Goal: Obtain resource: Obtain resource

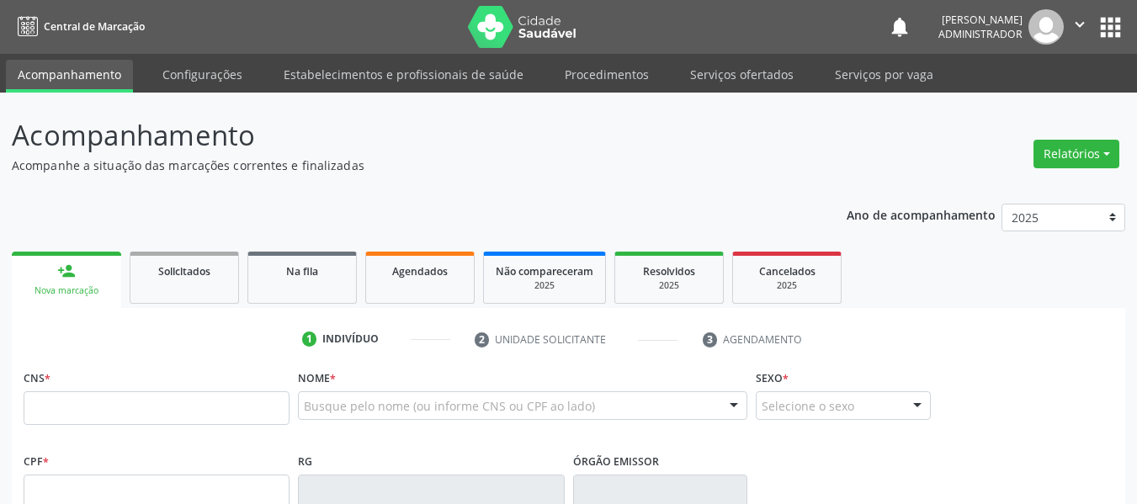
click at [1104, 26] on button "apps" at bounding box center [1110, 27] width 29 height 29
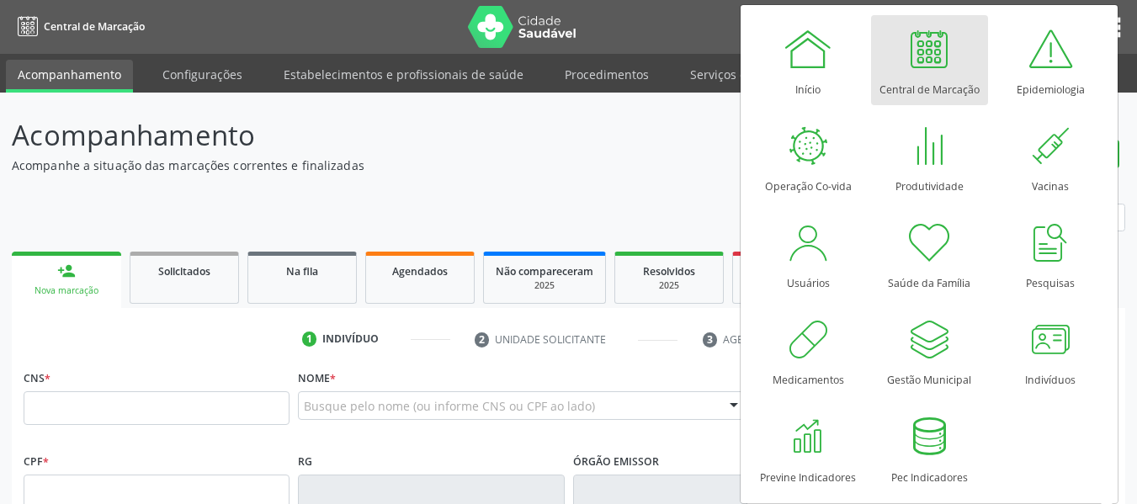
click at [580, 180] on div "Acompanhamento Acompanhe a situação das marcações correntes e finalizadas Relat…" at bounding box center [569, 508] width 1114 height 786
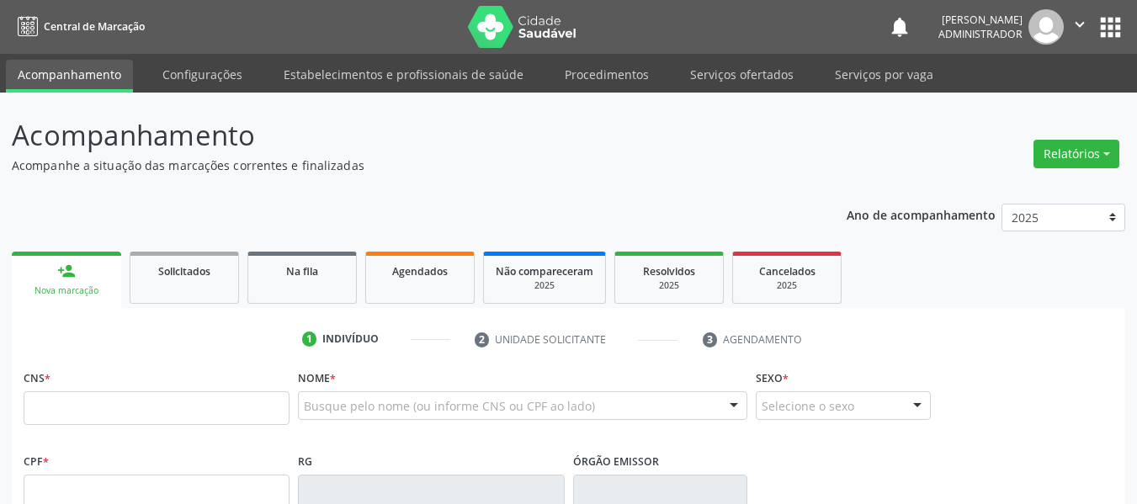
click at [1111, 173] on div "Relatórios Acompanhamento Consolidado Agendamentos Procedimentos realizados" at bounding box center [1077, 154] width 98 height 40
click at [1108, 167] on button "Relatórios" at bounding box center [1077, 154] width 86 height 29
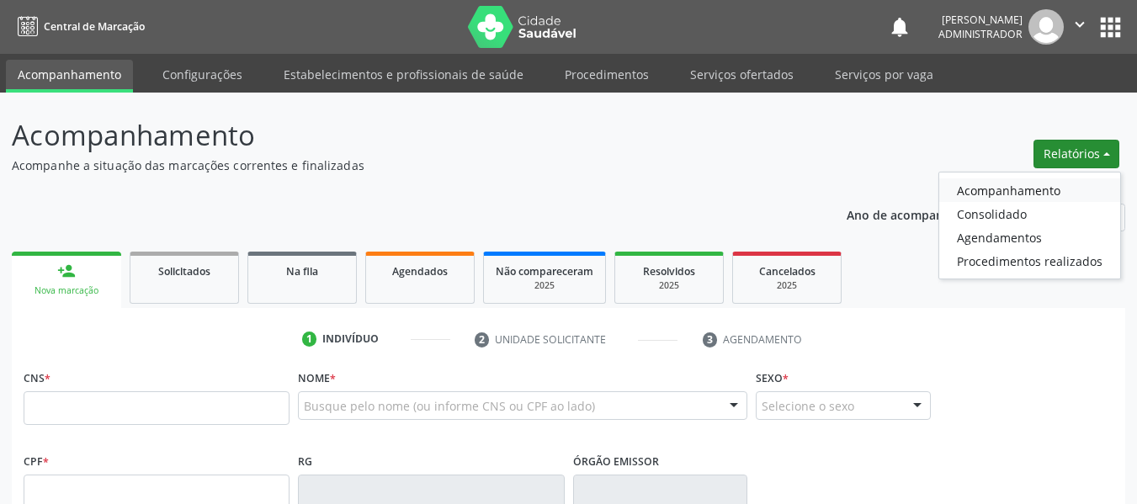
click at [1068, 195] on link "Acompanhamento" at bounding box center [1030, 190] width 181 height 24
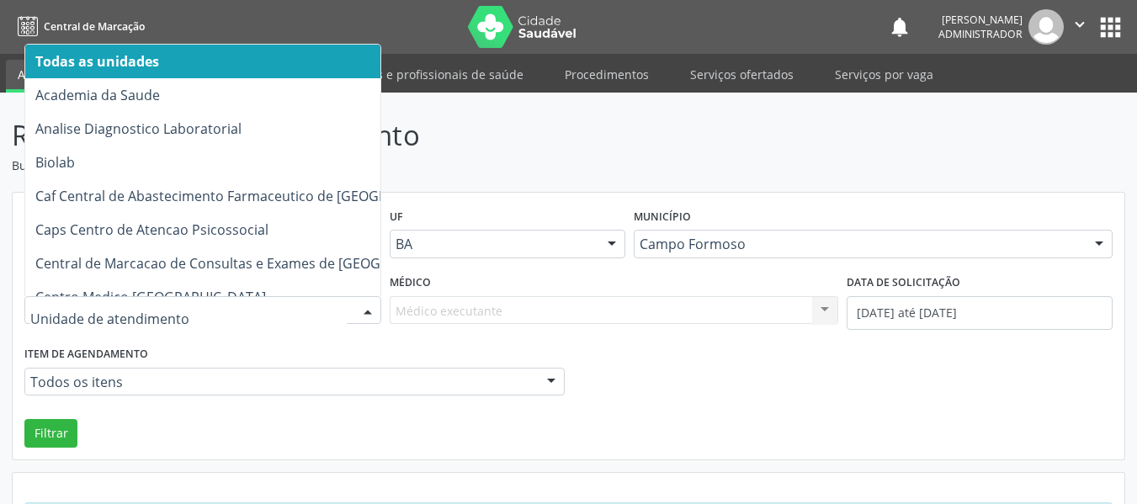
click at [356, 301] on div at bounding box center [367, 311] width 25 height 29
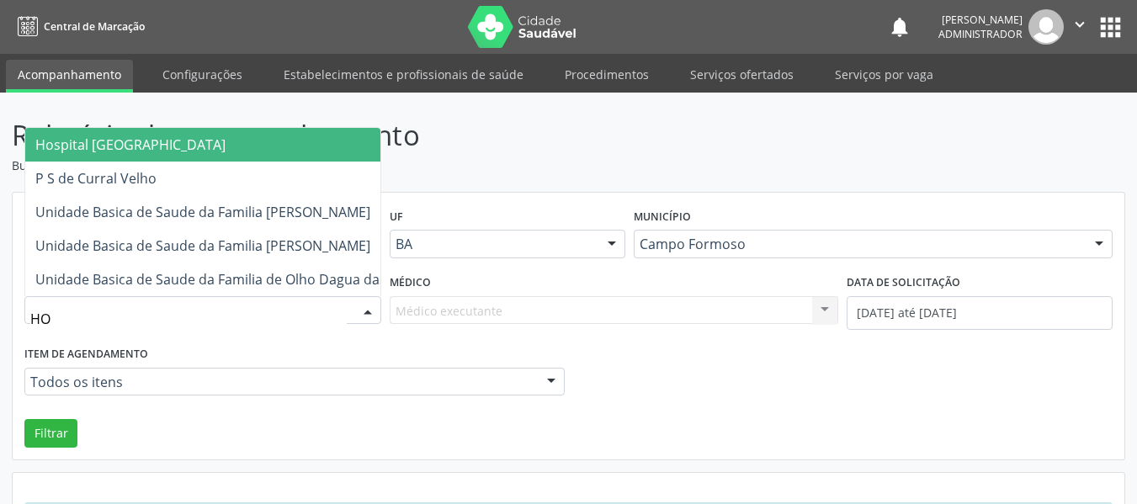
type input "HOS"
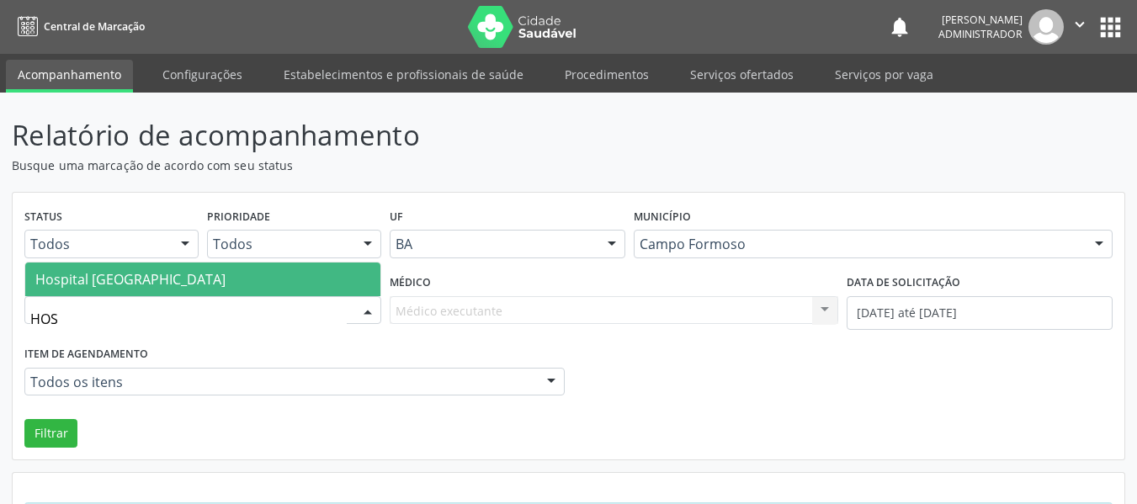
click at [100, 275] on span "Hospital [GEOGRAPHIC_DATA]" at bounding box center [130, 279] width 190 height 19
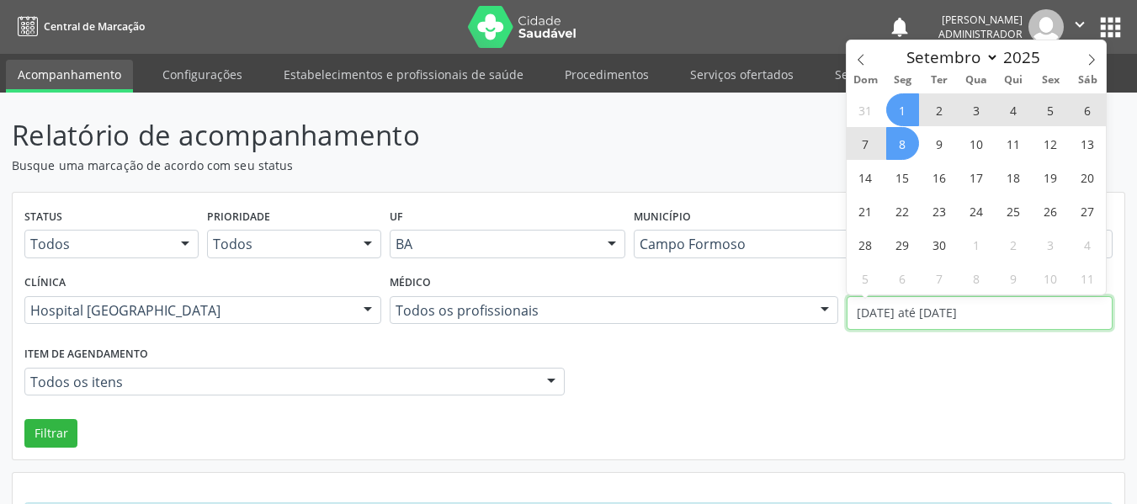
click at [887, 323] on input "[DATE] até [DATE]" at bounding box center [980, 313] width 266 height 34
click at [865, 61] on icon at bounding box center [861, 60] width 12 height 12
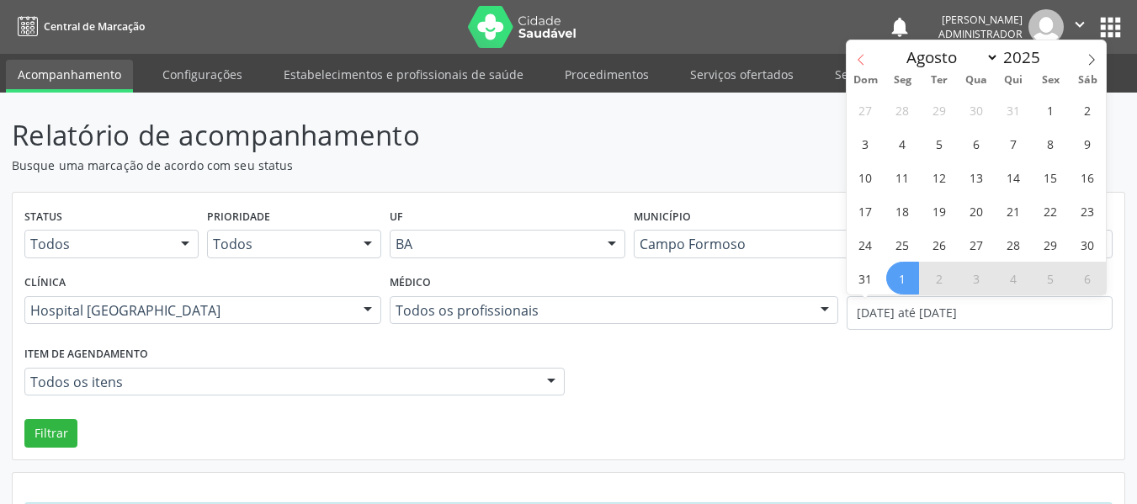
click at [865, 61] on icon at bounding box center [861, 60] width 12 height 12
select select "6"
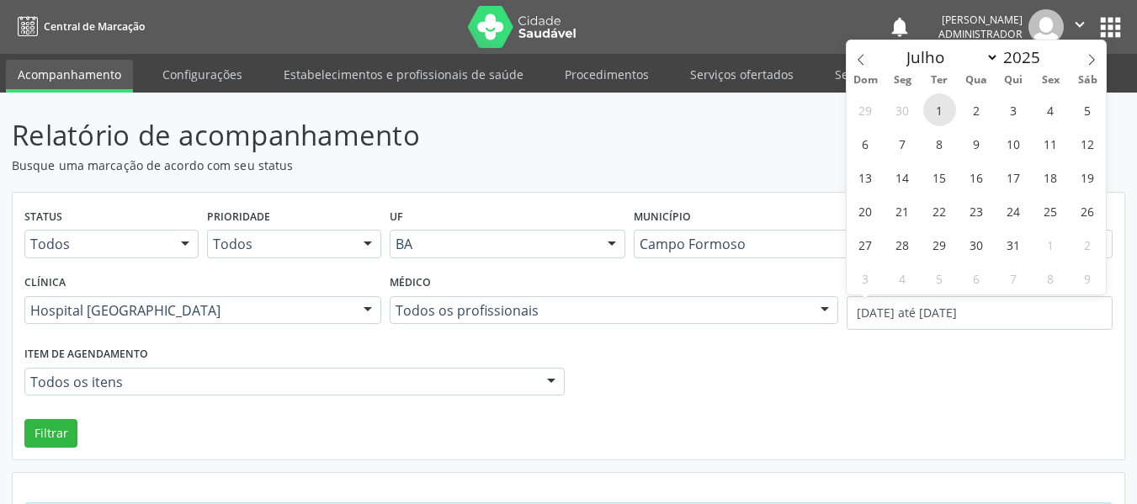
click at [941, 110] on span "1" at bounding box center [940, 109] width 33 height 33
type input "[DATE]"
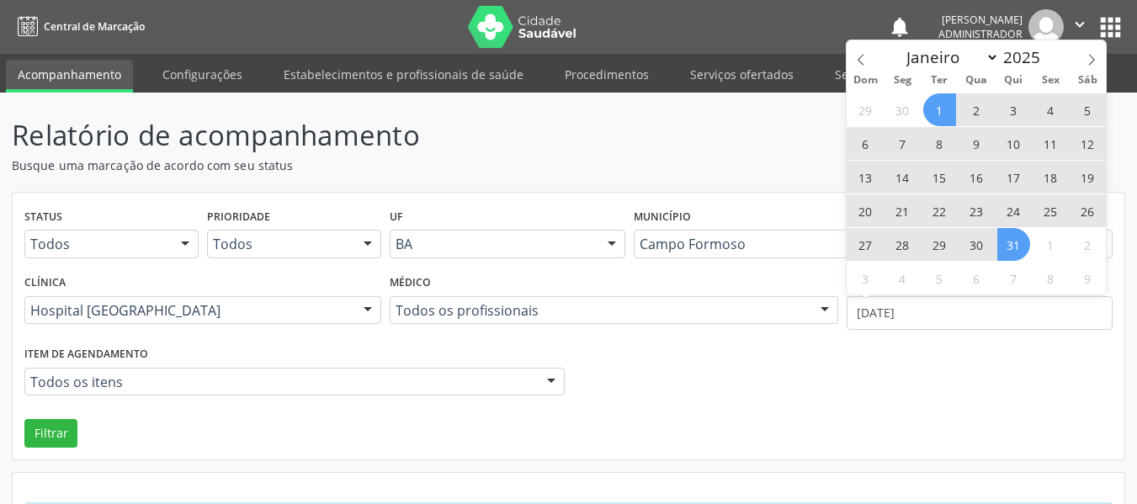
click at [1018, 236] on span "31" at bounding box center [1014, 244] width 33 height 33
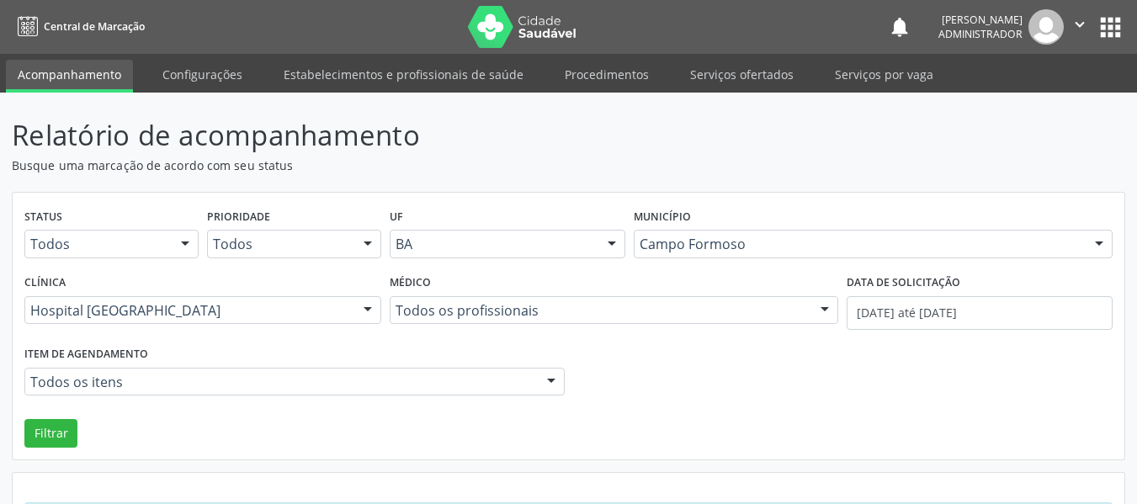
scroll to position [72, 0]
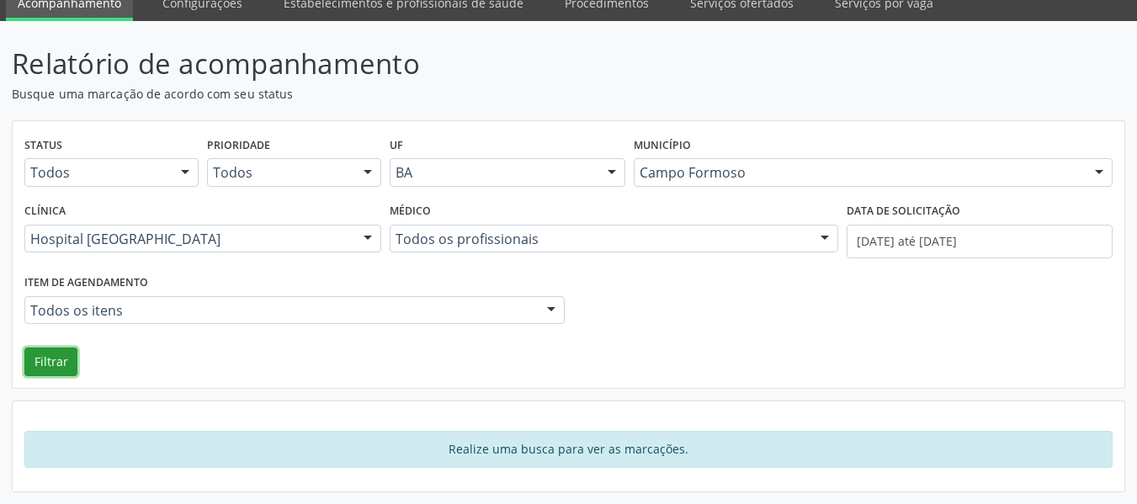
click at [35, 369] on button "Filtrar" at bounding box center [50, 362] width 53 height 29
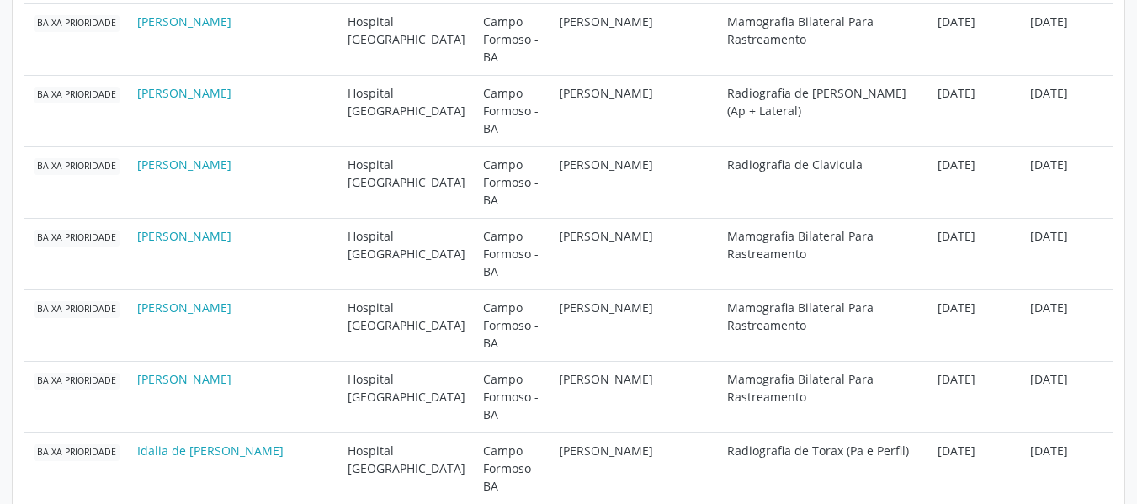
scroll to position [408, 0]
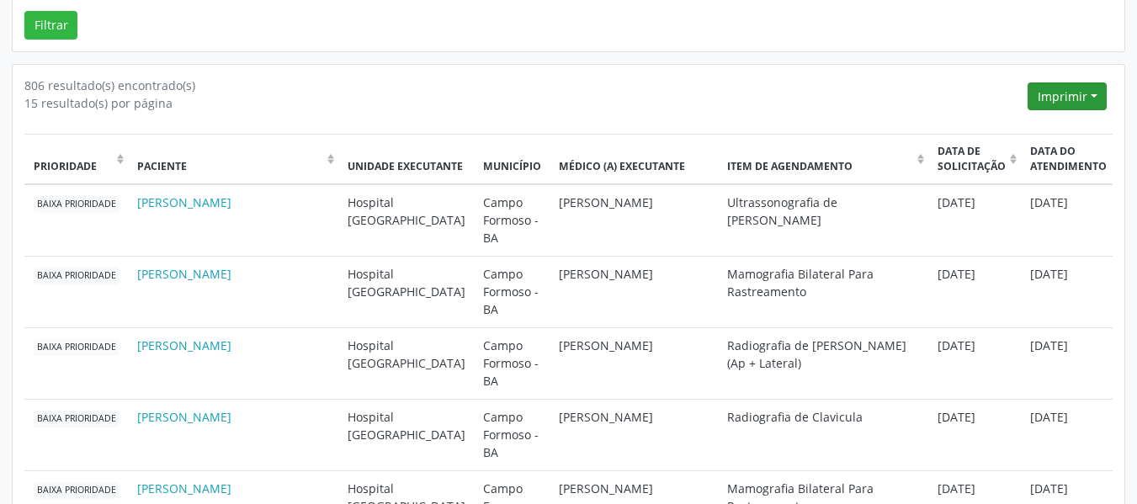
click at [1086, 100] on button "Imprimir" at bounding box center [1067, 97] width 79 height 29
click at [1047, 176] on link "CSV Individualizado" at bounding box center [1035, 180] width 147 height 24
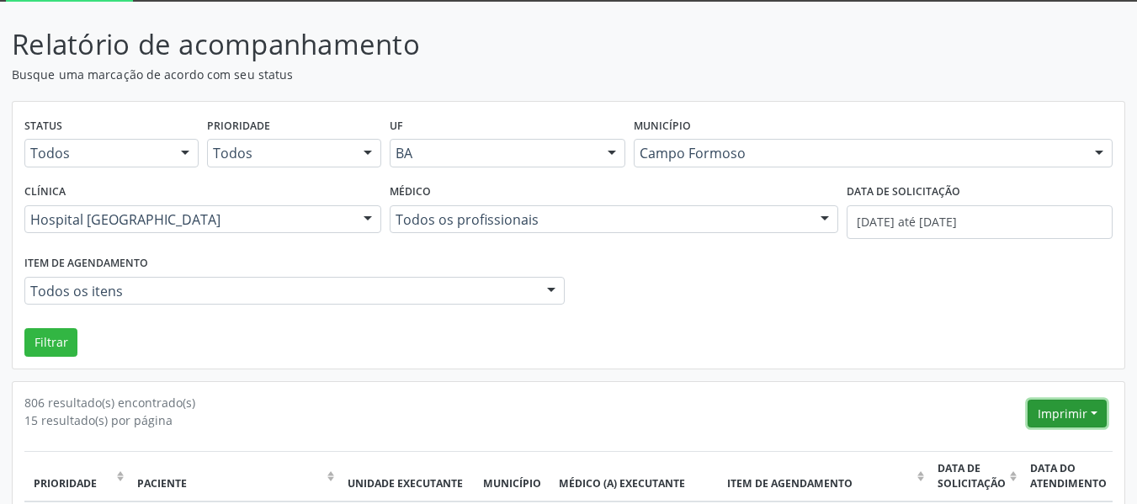
scroll to position [72, 0]
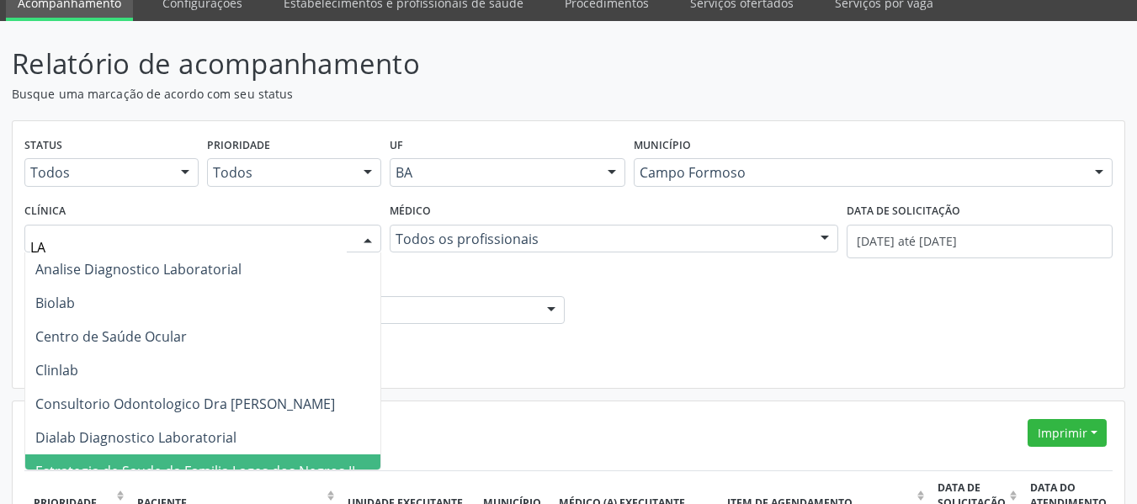
type input "L"
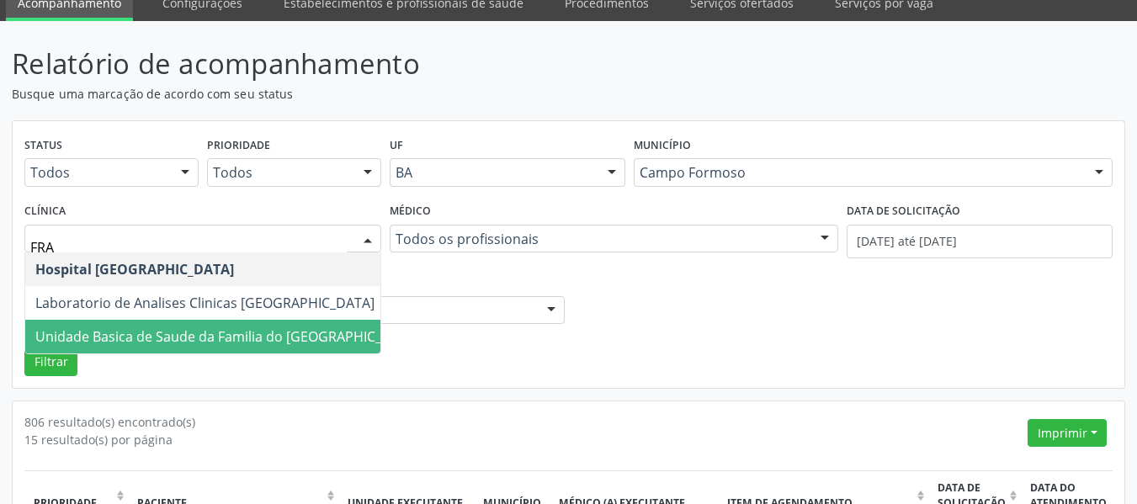
type input "FRAN"
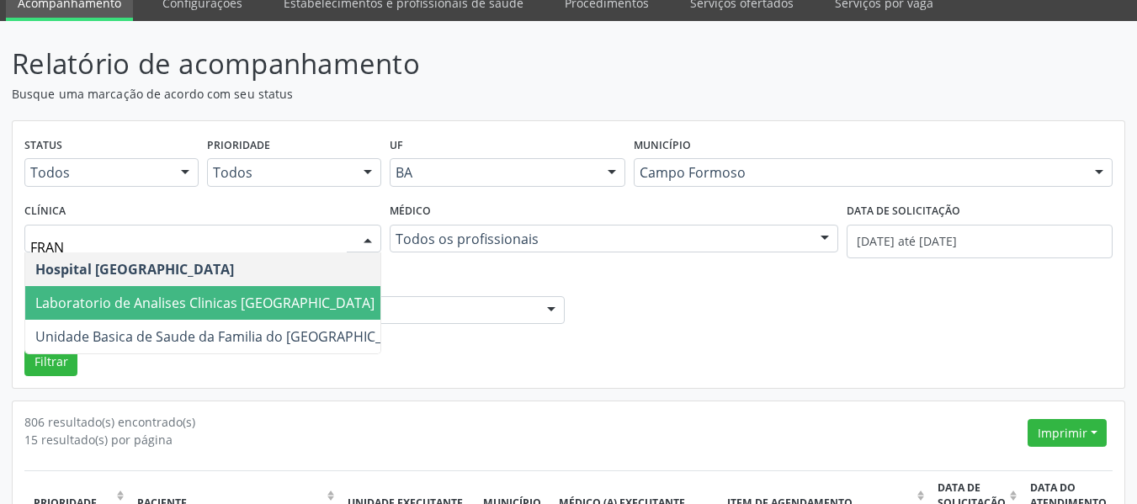
click at [162, 293] on span "Laboratorio de Analises Clinicas [GEOGRAPHIC_DATA]" at bounding box center [227, 303] width 405 height 34
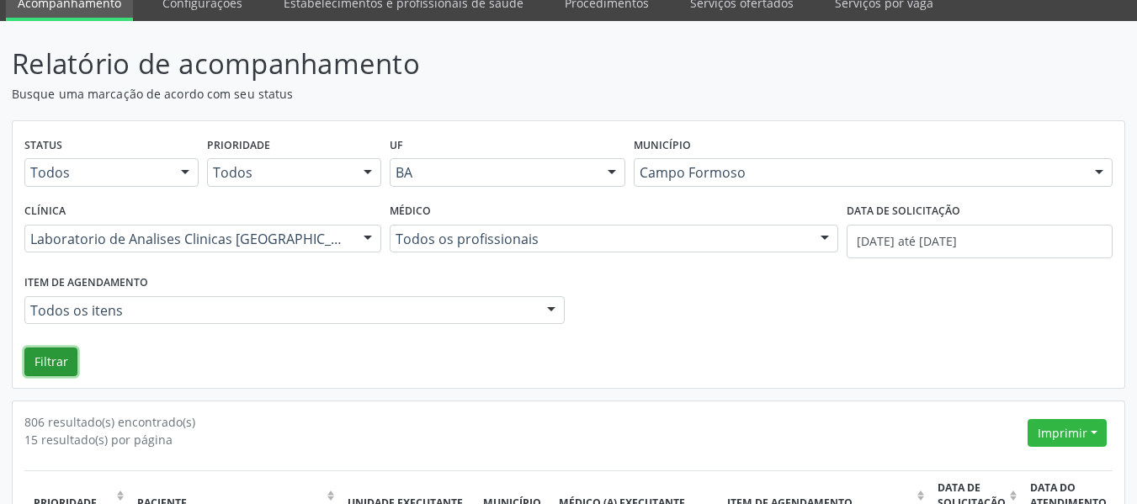
click at [65, 366] on button "Filtrar" at bounding box center [50, 362] width 53 height 29
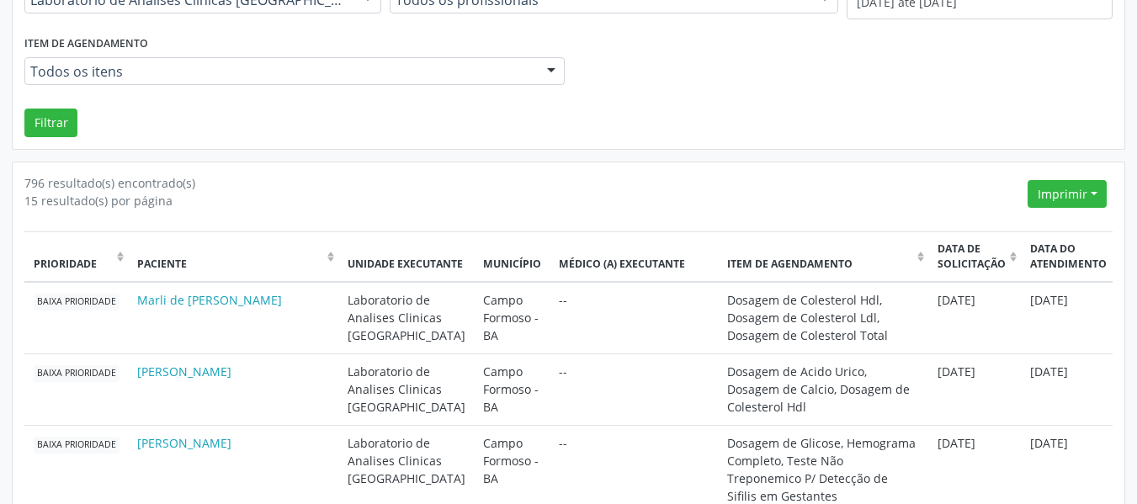
scroll to position [324, 0]
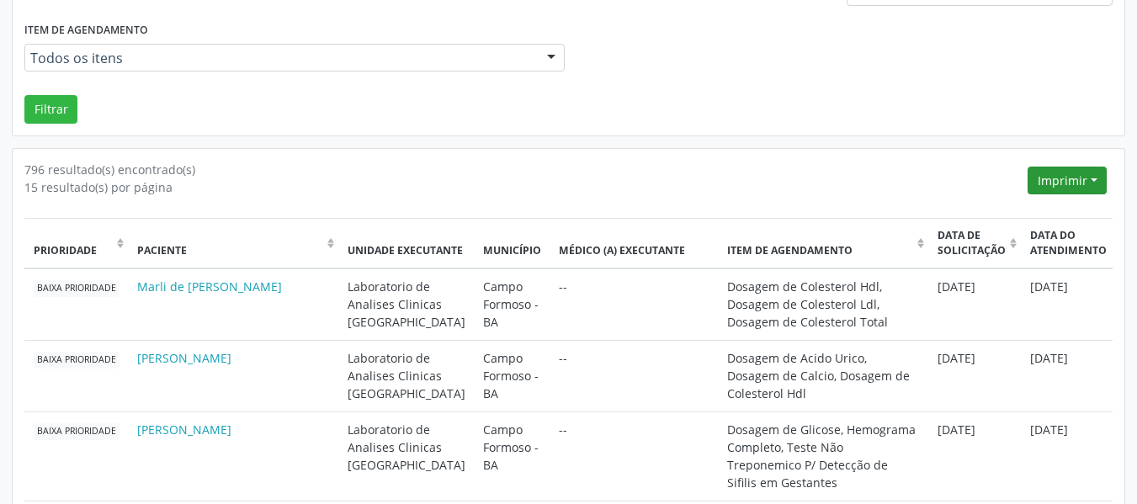
click at [1081, 168] on button "Imprimir" at bounding box center [1067, 181] width 79 height 29
click at [1055, 266] on link "CSV Individualizado" at bounding box center [1035, 265] width 147 height 24
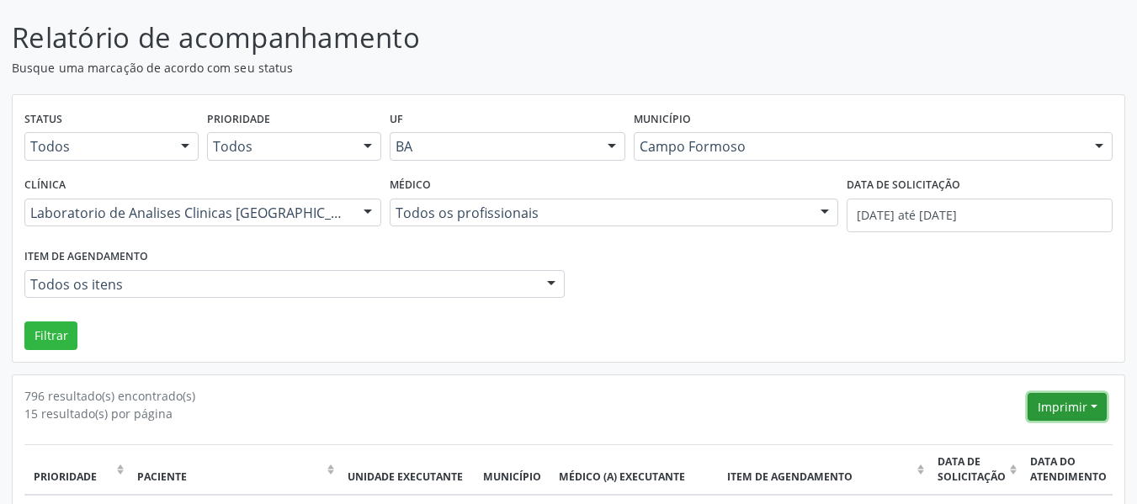
scroll to position [84, 0]
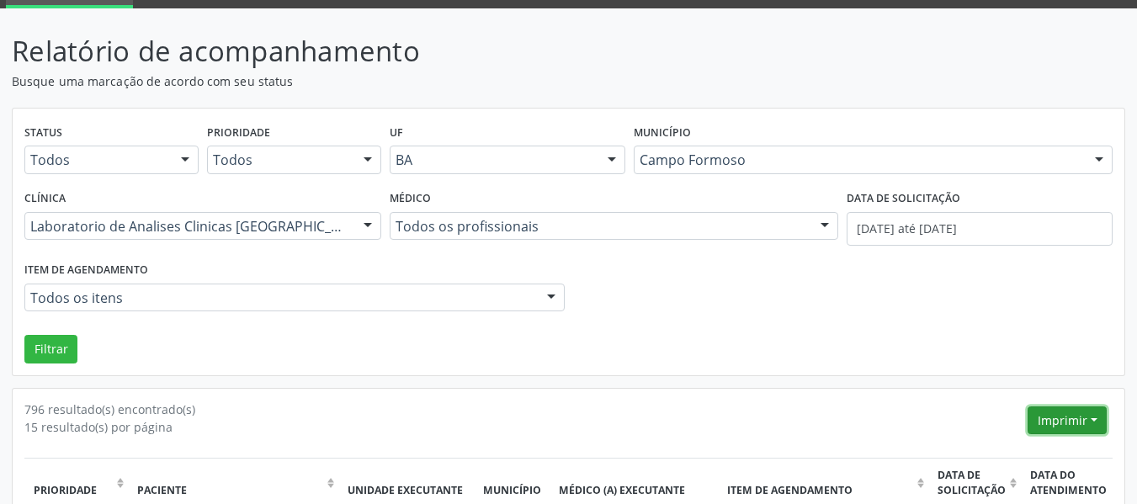
click at [1081, 430] on button "Imprimir" at bounding box center [1067, 421] width 79 height 29
click at [1020, 342] on link "PDF" at bounding box center [1035, 341] width 147 height 24
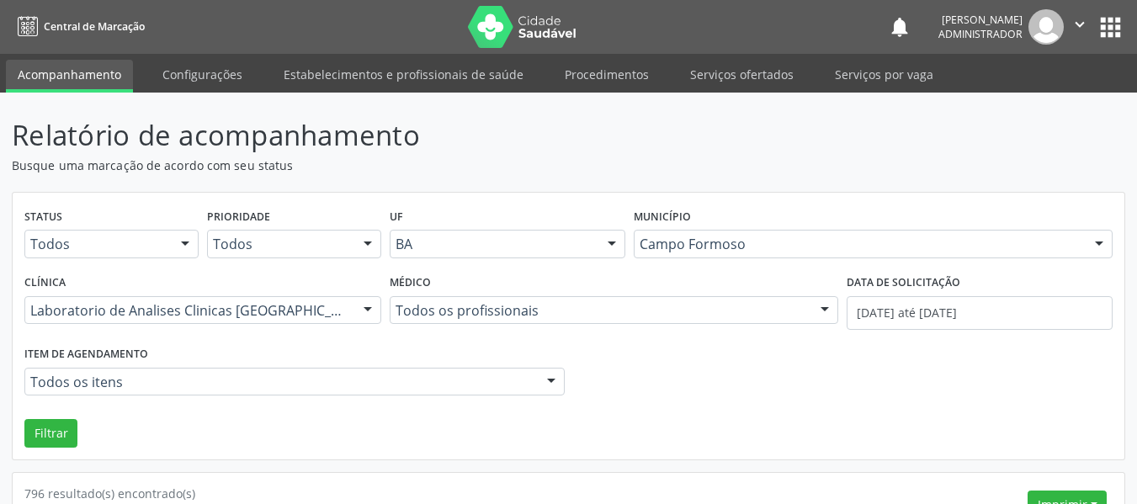
click at [122, 69] on link "Acompanhamento" at bounding box center [69, 76] width 127 height 33
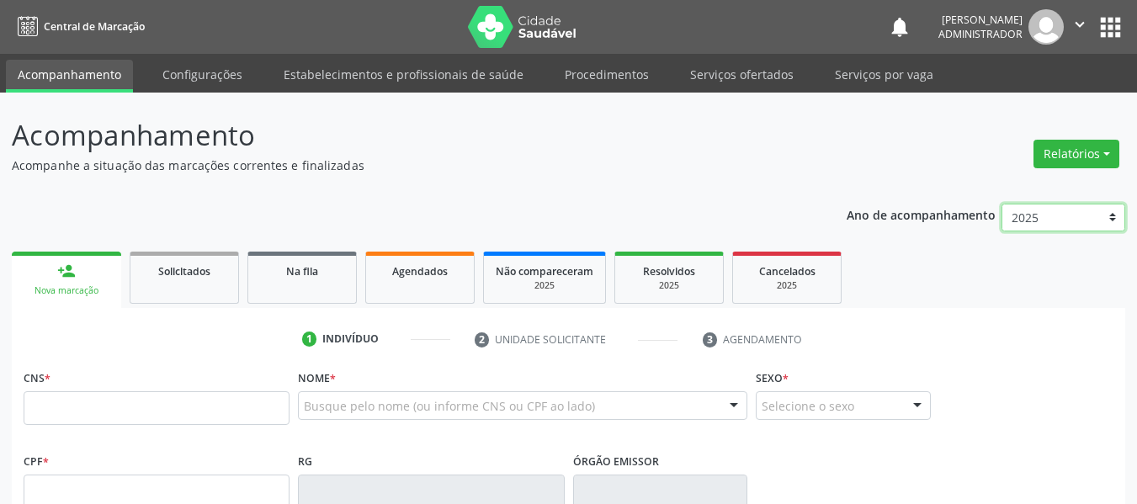
click at [1045, 224] on select "2025 2024 2023" at bounding box center [1064, 218] width 124 height 29
click at [1086, 148] on button "Relatórios" at bounding box center [1077, 154] width 86 height 29
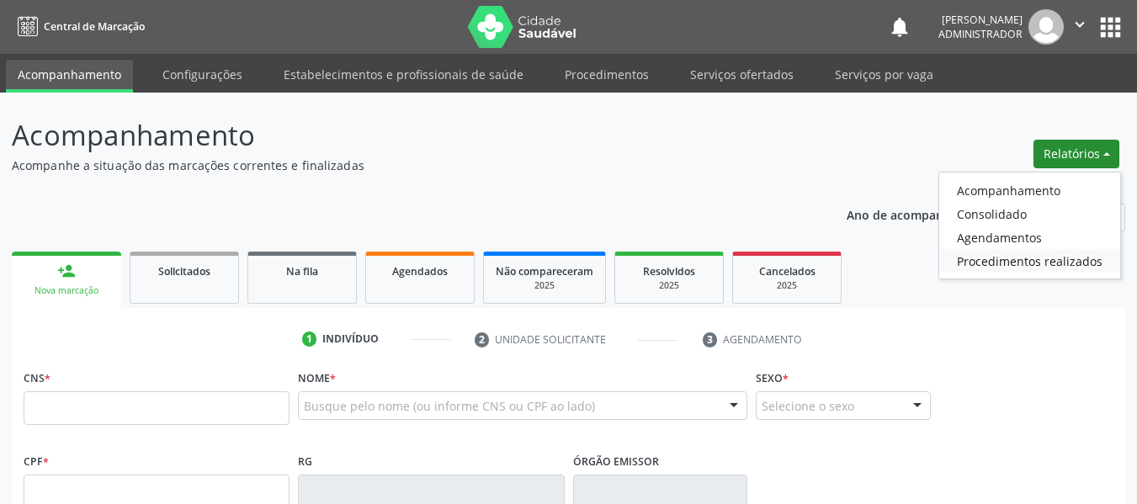
click at [1036, 260] on link "Procedimentos realizados" at bounding box center [1030, 261] width 181 height 24
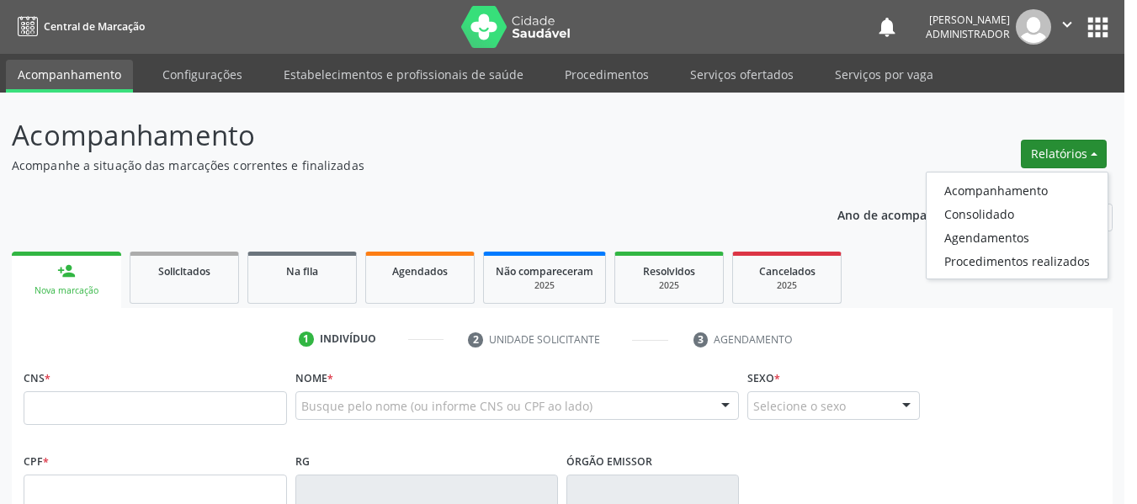
drag, startPoint x: 1036, startPoint y: 260, endPoint x: 983, endPoint y: 261, distance: 52.2
click at [983, 262] on div "Extrato de procedimentos realizados × DATA INICIAL * DATA FINAL * UNIDADE EXECU…" at bounding box center [568, 252] width 1137 height 504
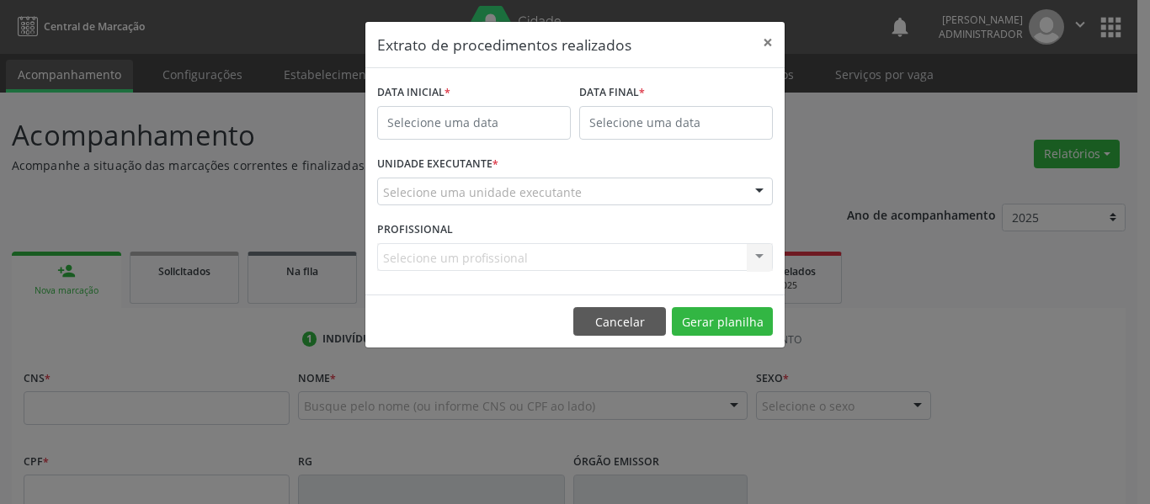
click at [508, 103] on div "DATA INICIAL *" at bounding box center [474, 93] width 194 height 26
click at [508, 113] on input "text" at bounding box center [474, 123] width 194 height 34
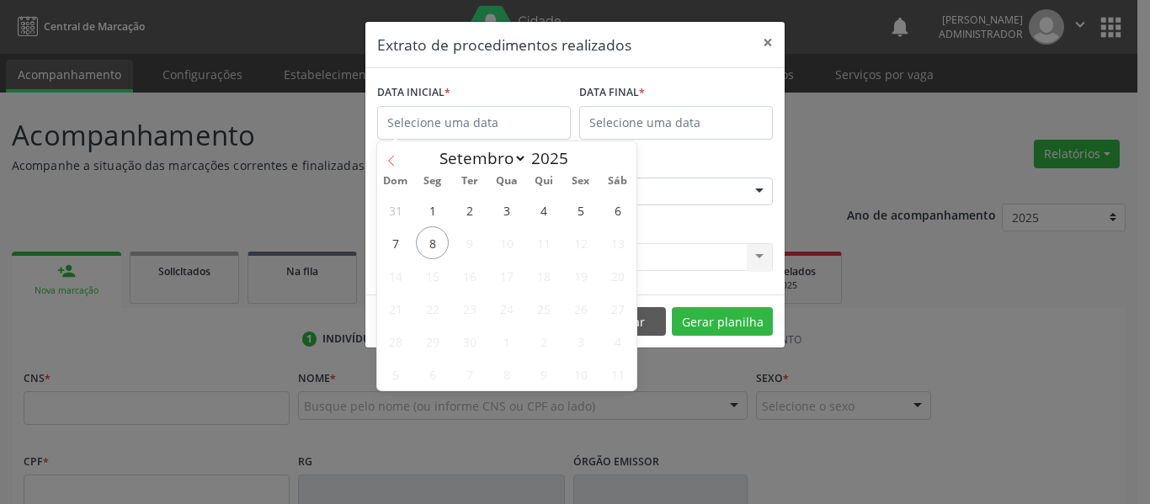
click at [396, 163] on icon at bounding box center [392, 161] width 12 height 12
select select "6"
click at [479, 216] on span "1" at bounding box center [469, 210] width 33 height 33
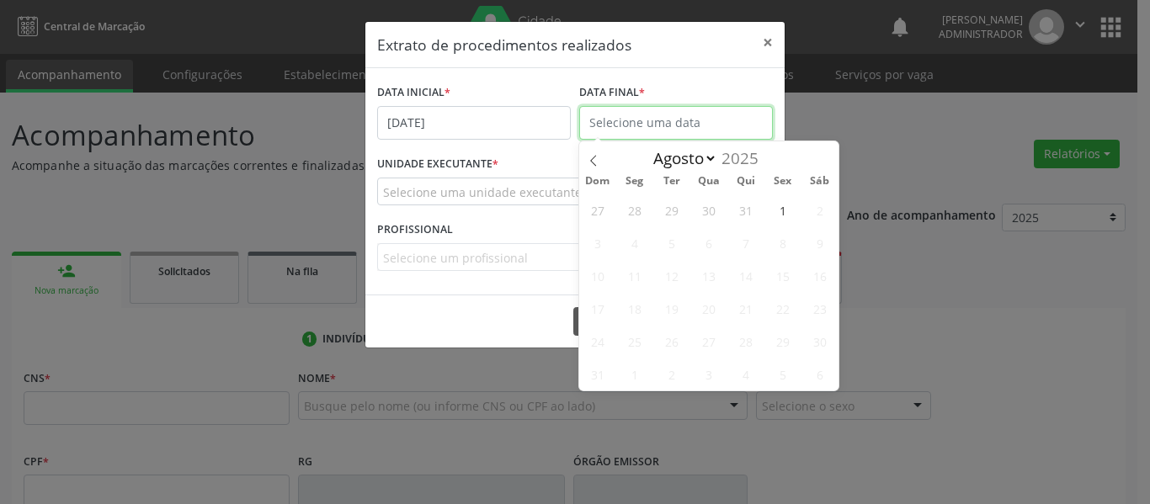
click at [686, 120] on input "text" at bounding box center [676, 123] width 194 height 34
click at [590, 149] on span at bounding box center [593, 155] width 29 height 29
select select "6"
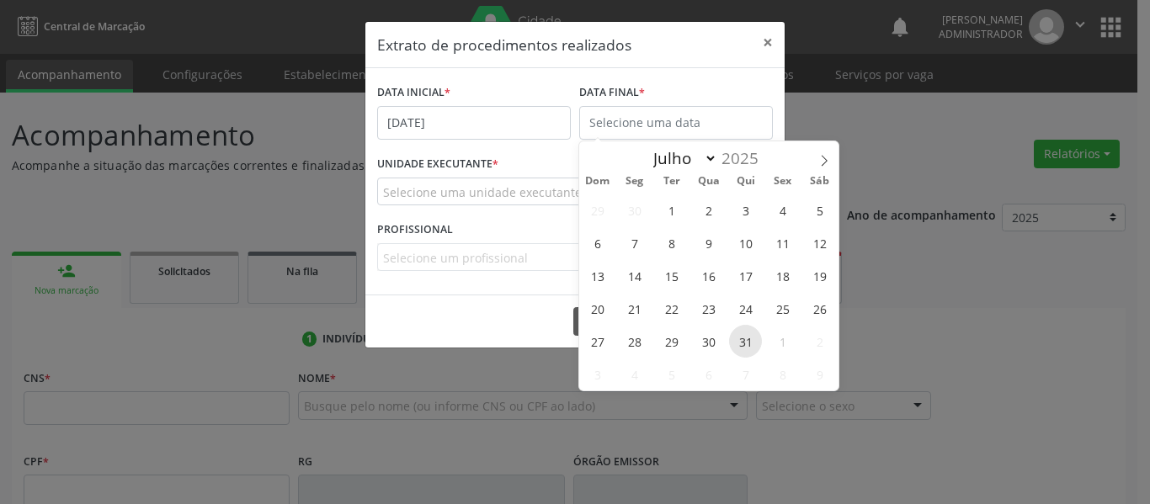
click at [738, 344] on span "31" at bounding box center [745, 341] width 33 height 33
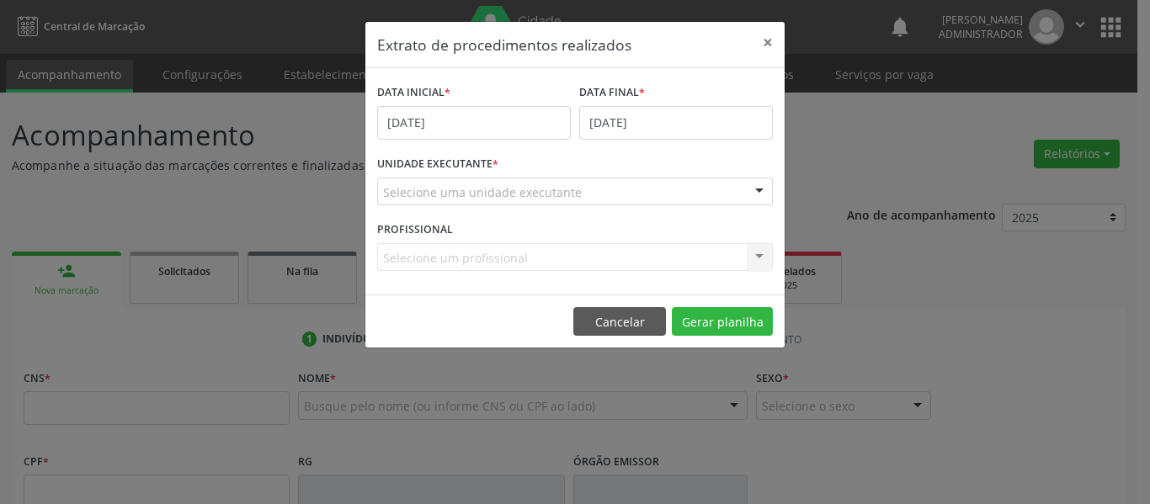
click at [580, 206] on div "UNIDADE EXECUTANTE * Selecione uma unidade executante Academia da Saude Analise…" at bounding box center [575, 185] width 404 height 66
click at [580, 198] on div "Selecione uma unidade executante" at bounding box center [575, 192] width 396 height 29
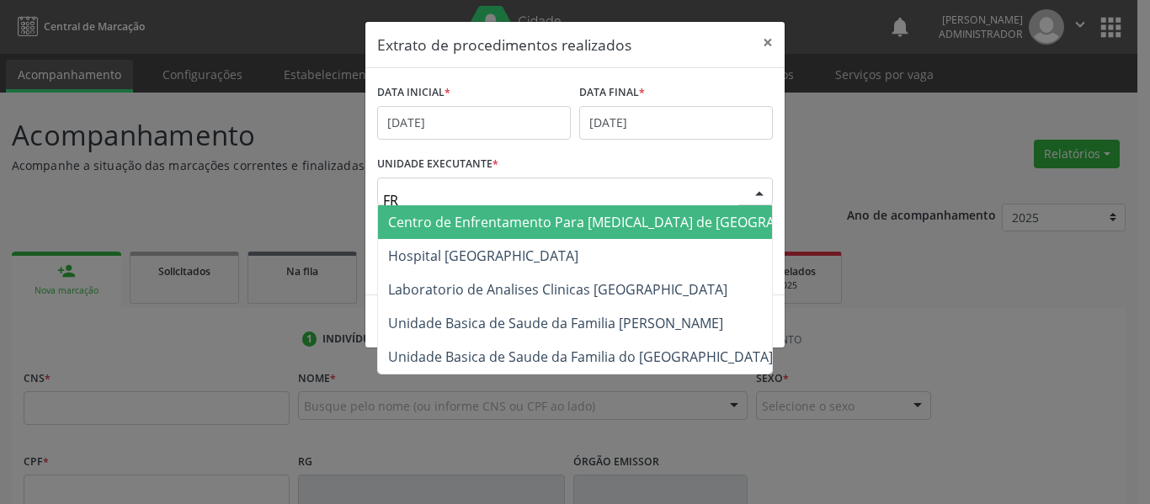
type input "FRA"
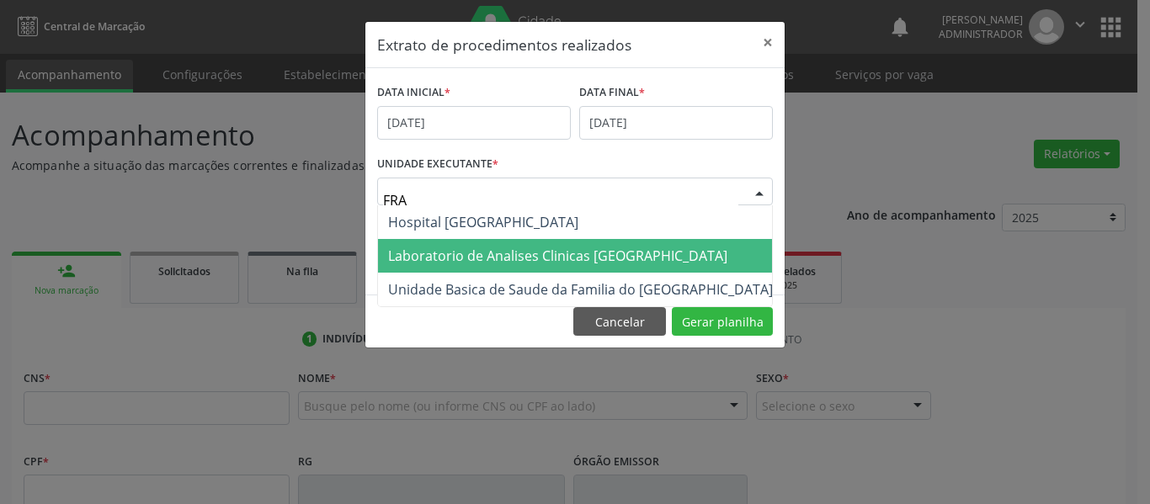
click at [445, 258] on span "Laboratorio de Analises Clinicas [GEOGRAPHIC_DATA]" at bounding box center [557, 256] width 339 height 19
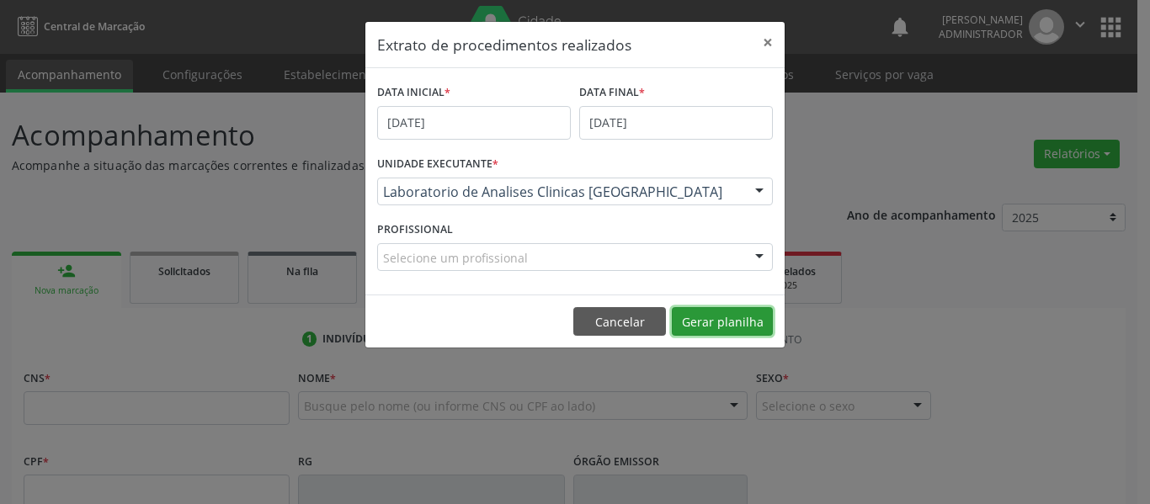
click at [703, 317] on button "Gerar planilha" at bounding box center [722, 321] width 101 height 29
click at [772, 39] on button "×" at bounding box center [768, 42] width 34 height 41
